Goal: Navigation & Orientation: Find specific page/section

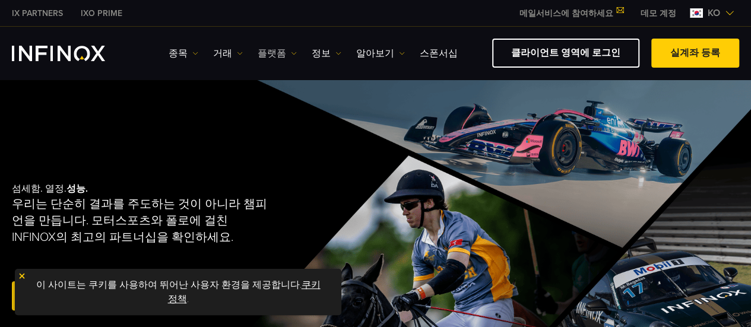
click at [260, 50] on link "플랫폼" at bounding box center [277, 53] width 39 height 14
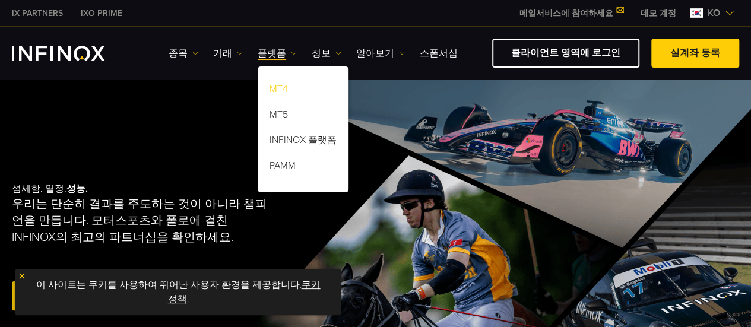
click at [285, 91] on link "MT4" at bounding box center [303, 91] width 91 height 26
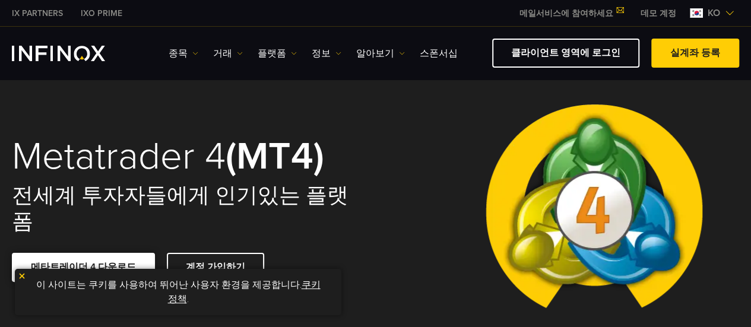
click at [84, 268] on span at bounding box center [84, 268] width 0 height 0
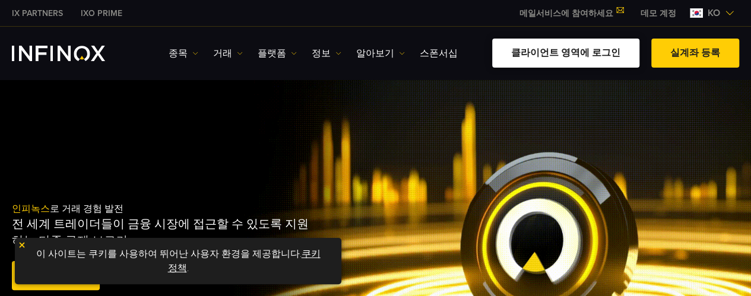
click at [563, 55] on link "클라이언트 영역에 로그인" at bounding box center [565, 53] width 147 height 29
